Goal: Check status: Check status

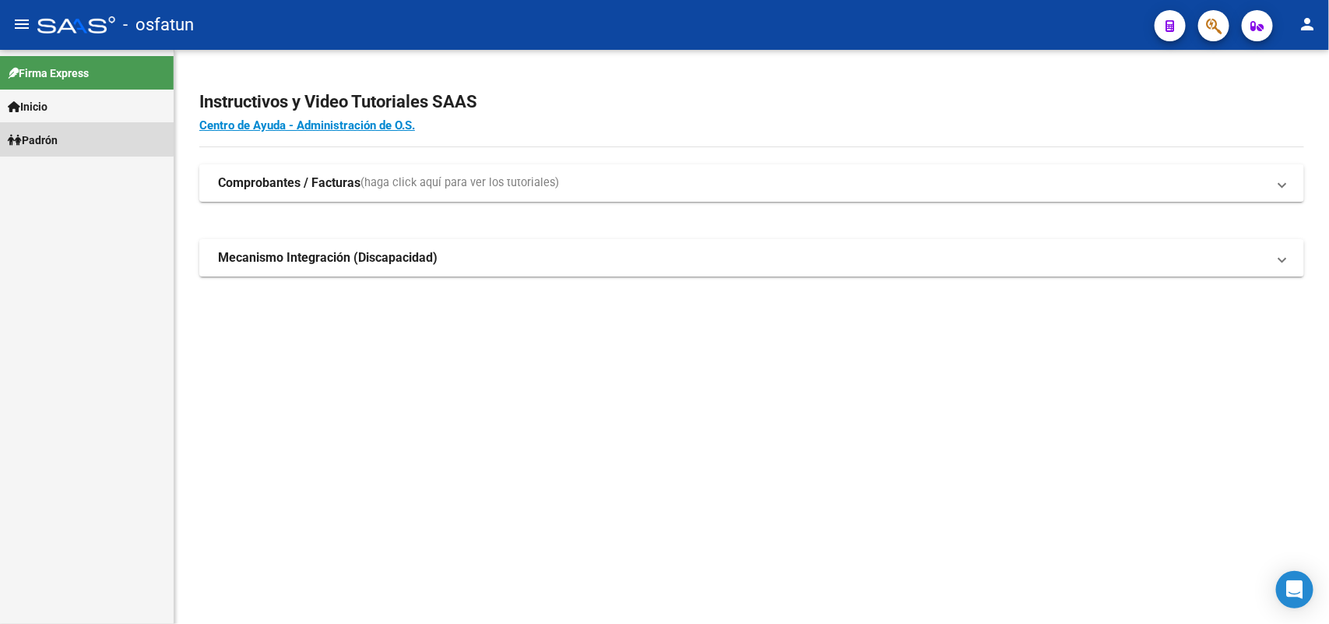
click at [79, 135] on link "Padrón" at bounding box center [87, 139] width 174 height 33
drag, startPoint x: 90, startPoint y: 162, endPoint x: 353, endPoint y: 200, distance: 265.9
click at [90, 162] on link "Análisis Afiliado" at bounding box center [87, 172] width 174 height 33
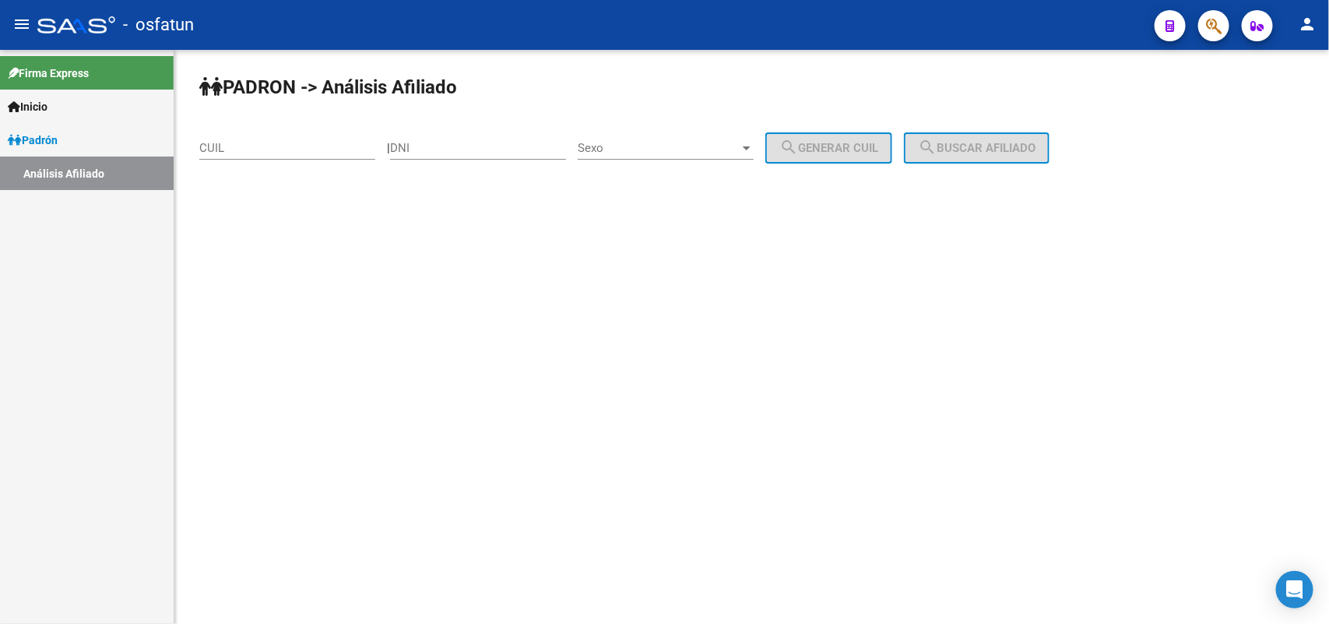
click at [422, 146] on input "DNI" at bounding box center [478, 148] width 176 height 14
paste input "26302246"
type input "26302246"
click at [702, 146] on span "Sexo" at bounding box center [659, 148] width 162 height 14
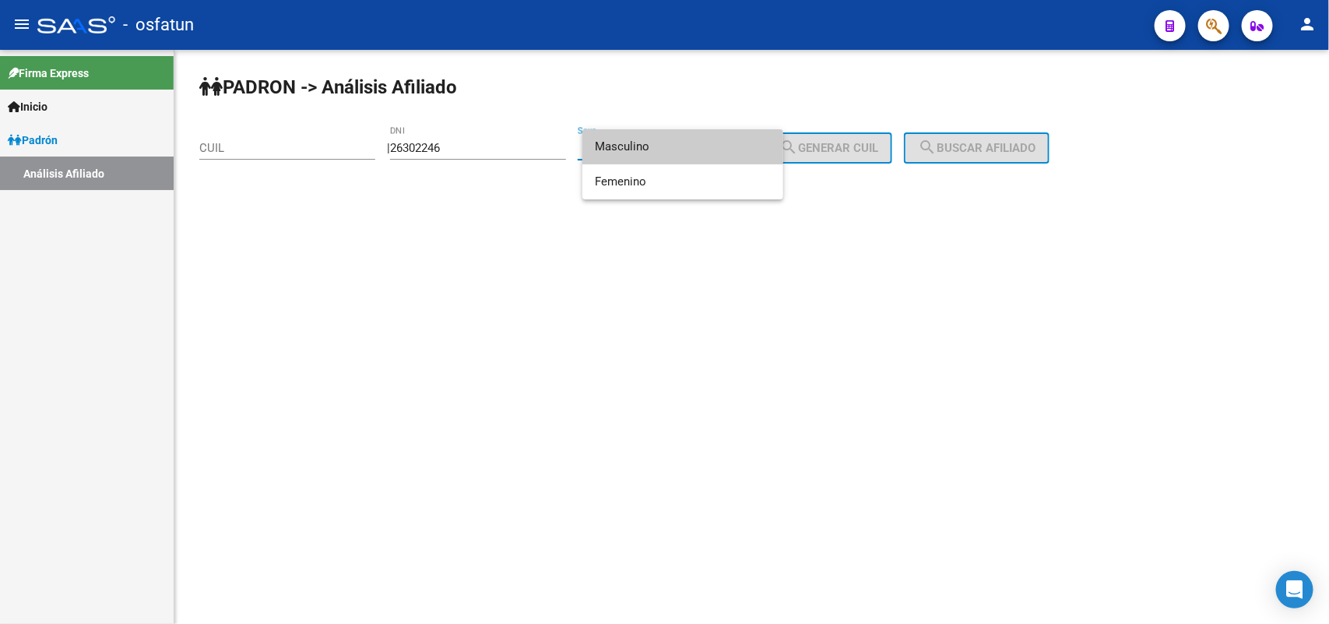
click at [666, 148] on span "Masculino" at bounding box center [683, 146] width 176 height 35
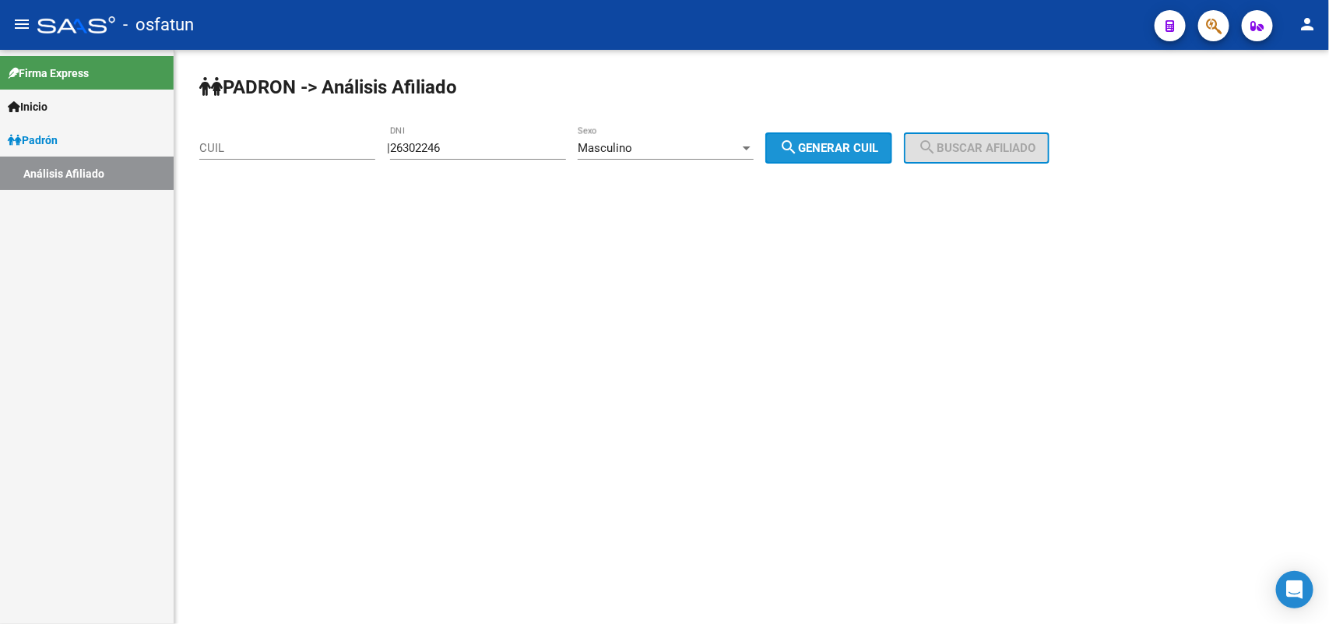
click at [818, 146] on span "search Generar CUIL" at bounding box center [828, 148] width 99 height 14
type input "20-26302246-8"
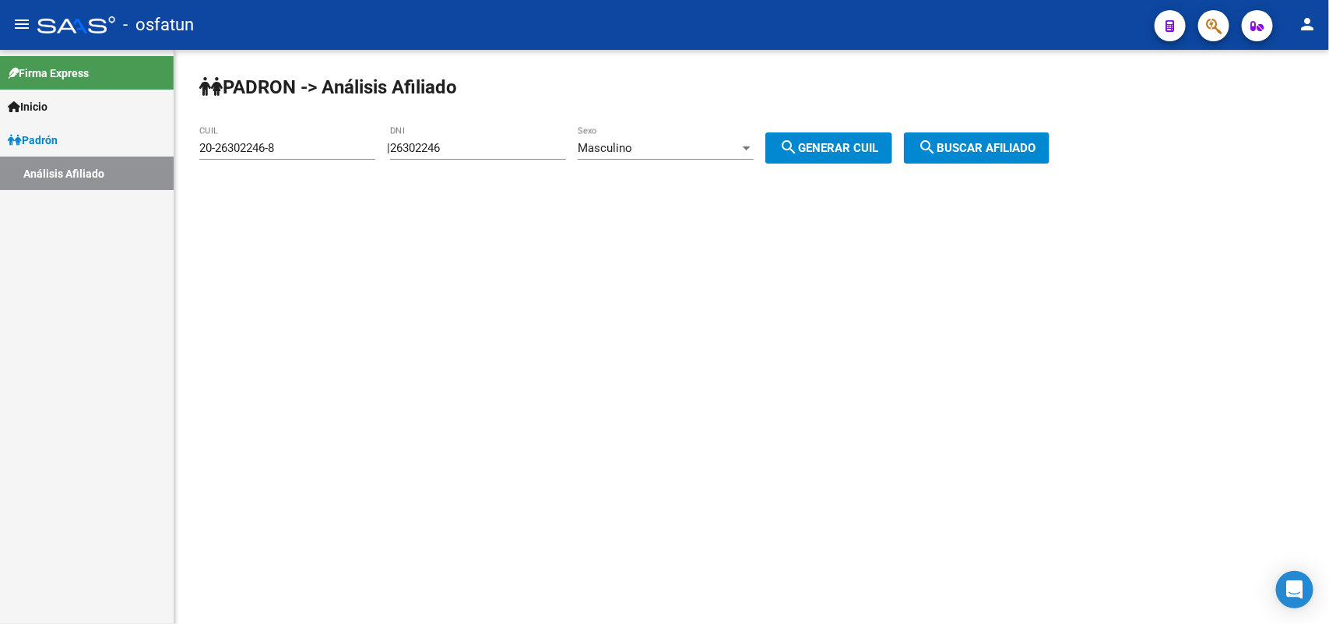
click at [1036, 146] on span "search Buscar afiliado" at bounding box center [977, 148] width 118 height 14
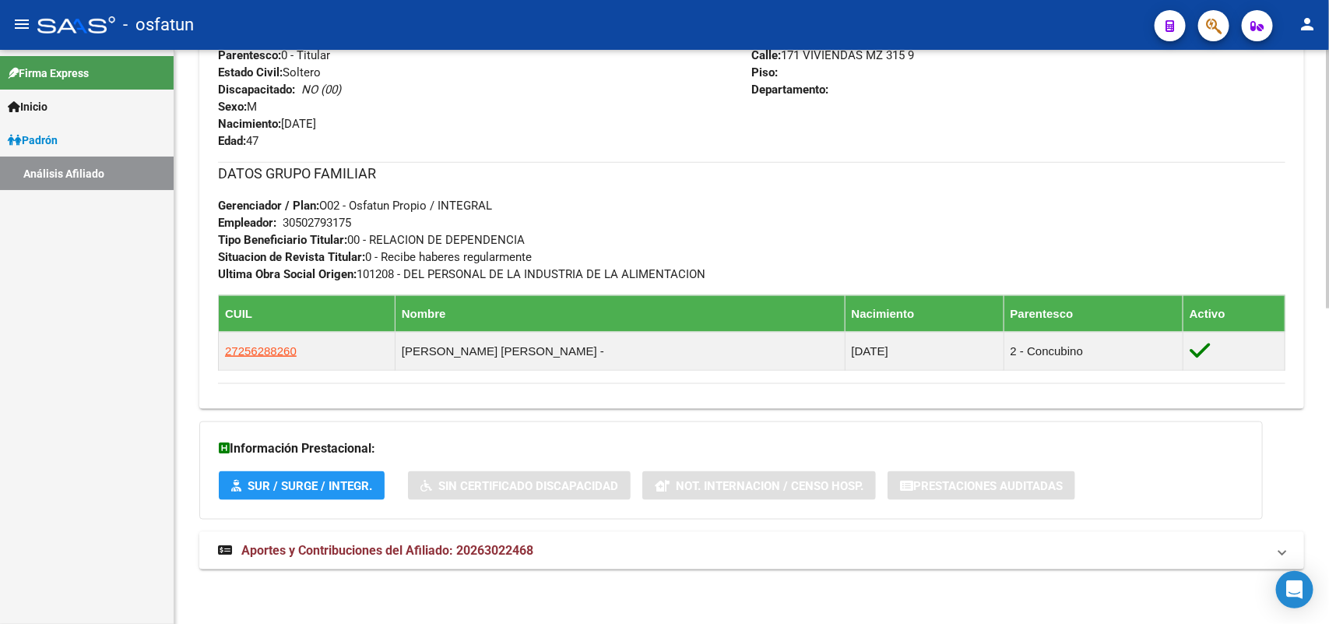
click at [549, 536] on mat-expansion-panel-header "Aportes y Contribuciones del Afiliado: 20263022468" at bounding box center [751, 550] width 1105 height 37
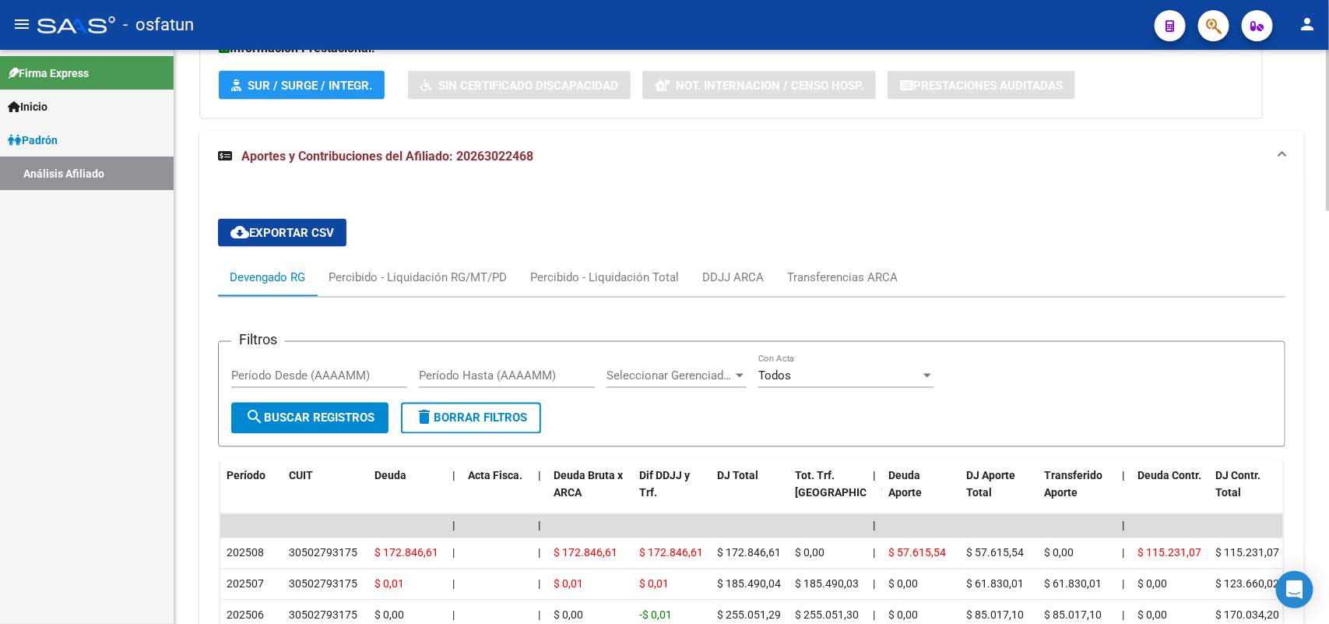
scroll to position [1391, 0]
